Goal: Task Accomplishment & Management: Use online tool/utility

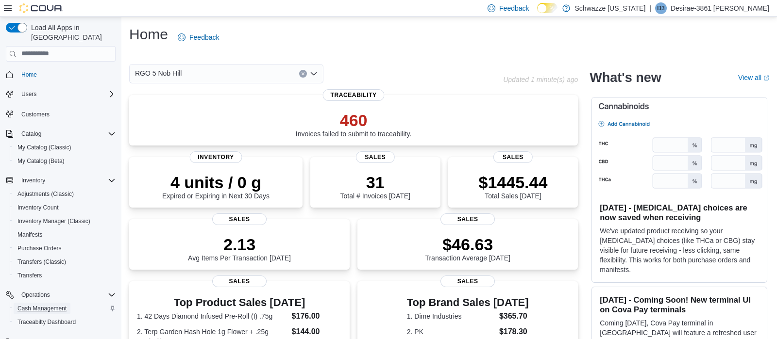
click at [51, 305] on span "Cash Management" at bounding box center [41, 309] width 49 height 8
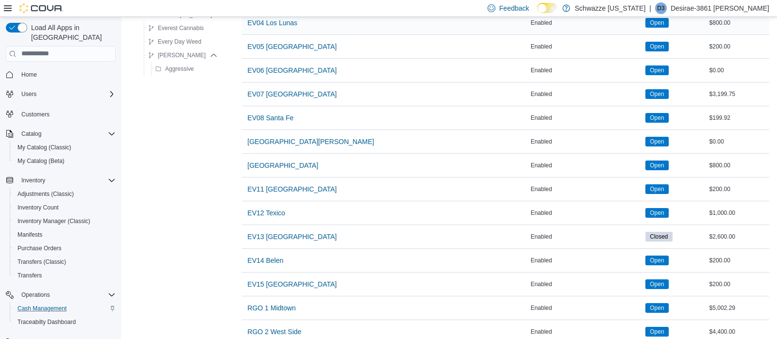
scroll to position [357, 0]
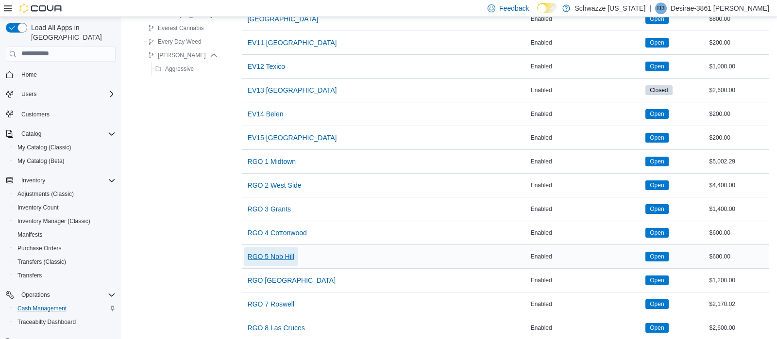
click at [287, 252] on span "RGO 5 Nob Hill" at bounding box center [271, 257] width 47 height 10
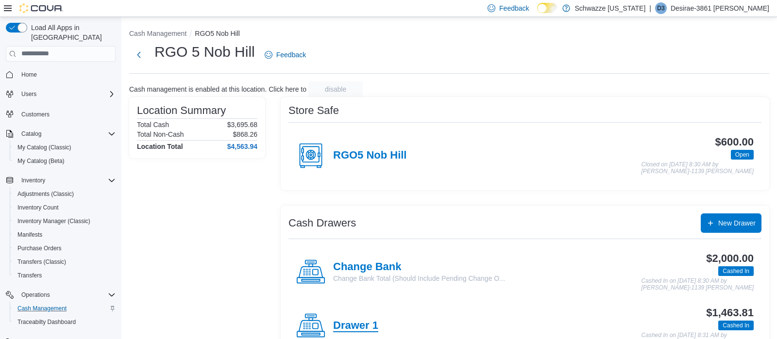
click at [359, 328] on h4 "Drawer 1" at bounding box center [355, 326] width 45 height 13
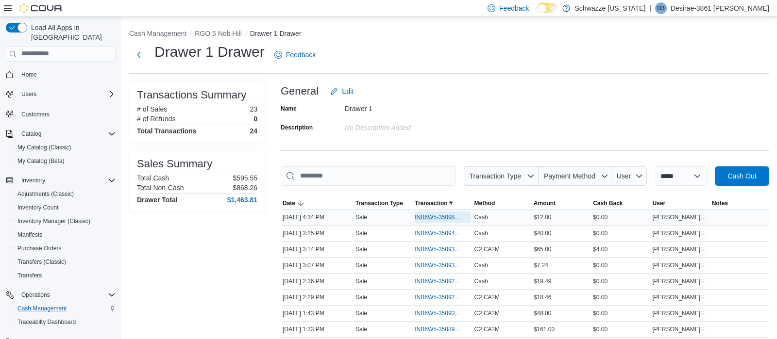
click at [438, 218] on span "INB6W5-3509810" at bounding box center [438, 218] width 46 height 8
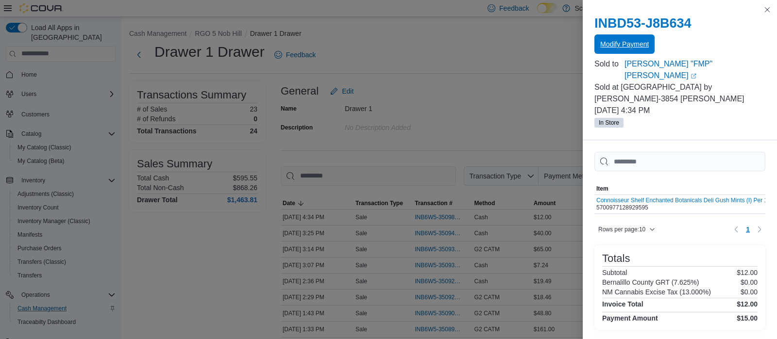
click at [618, 43] on span "Modify Payment" at bounding box center [624, 44] width 49 height 10
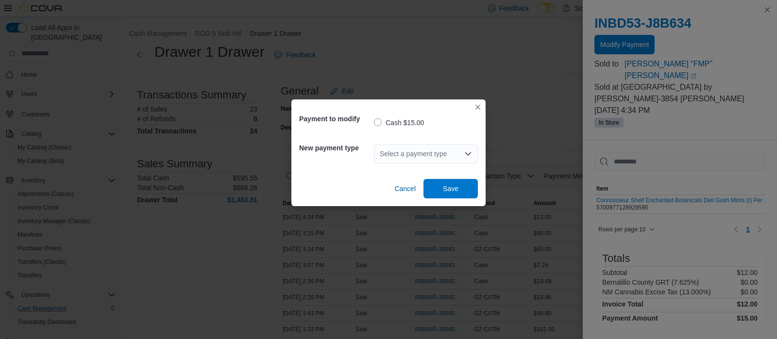
click at [466, 148] on div "Select a payment type" at bounding box center [426, 153] width 104 height 19
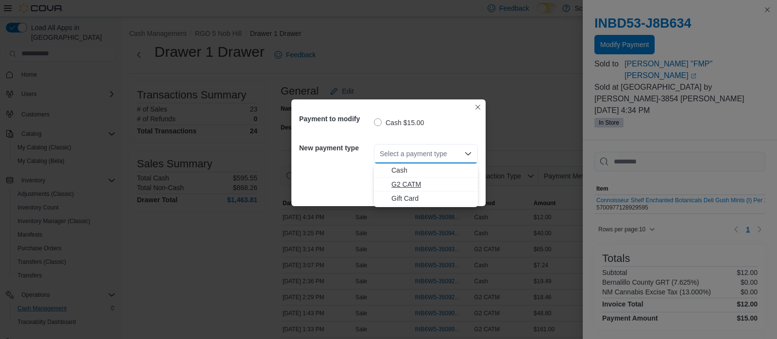
click at [421, 186] on span "G2 CATM" at bounding box center [431, 185] width 81 height 10
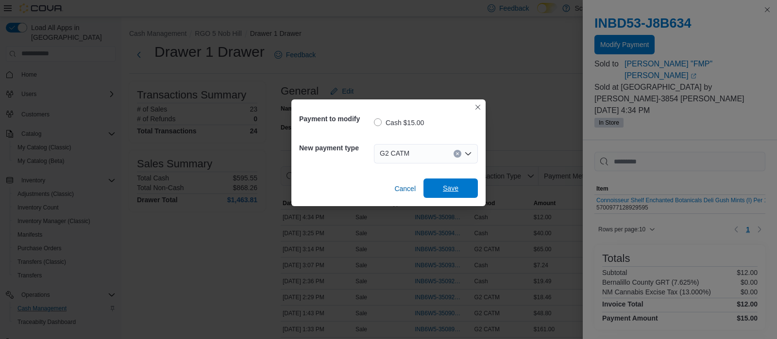
click at [436, 192] on span "Save" at bounding box center [450, 188] width 43 height 19
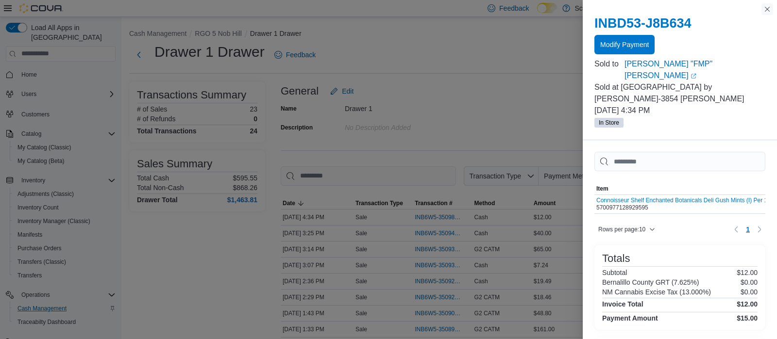
click at [767, 9] on button "Close this dialog" at bounding box center [767, 9] width 12 height 12
